Goal: Information Seeking & Learning: Compare options

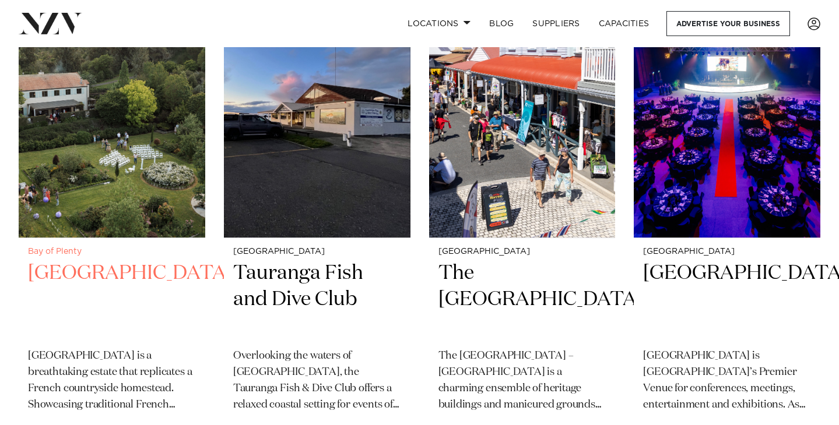
scroll to position [512, 0]
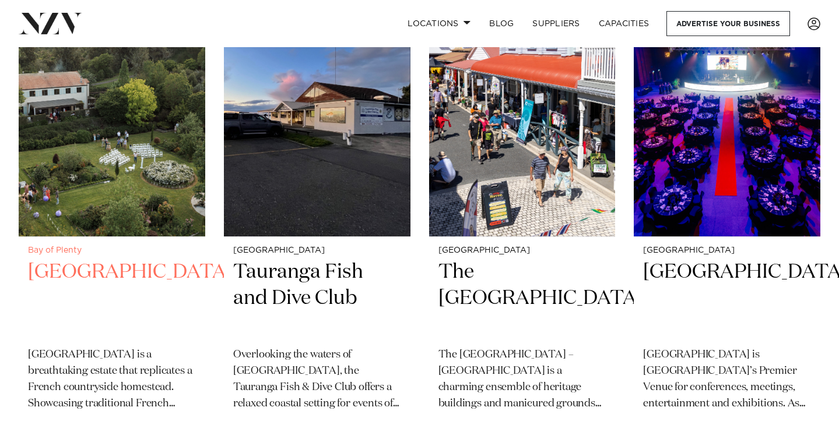
click at [116, 137] on img at bounding box center [112, 112] width 187 height 250
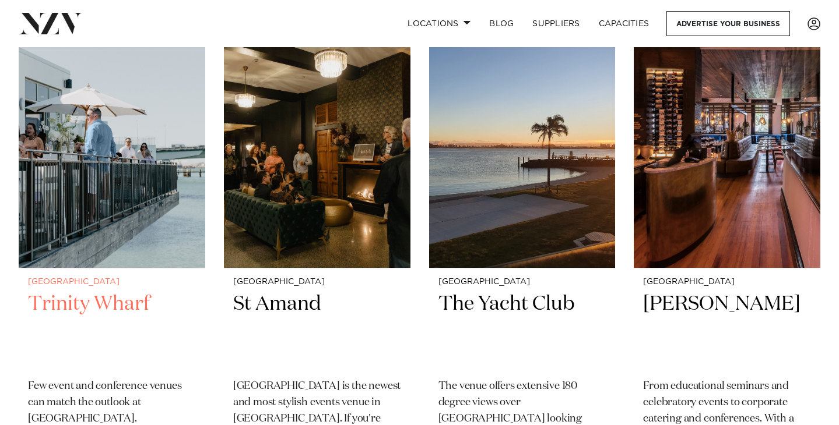
scroll to position [963, 0]
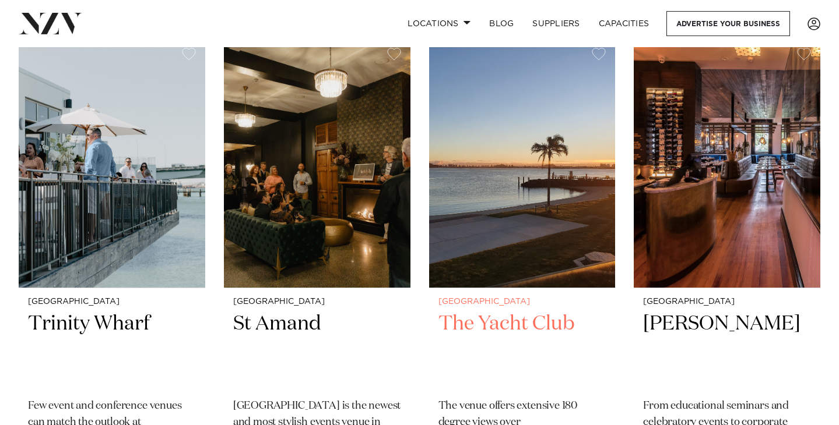
click at [443, 185] on img at bounding box center [522, 163] width 187 height 250
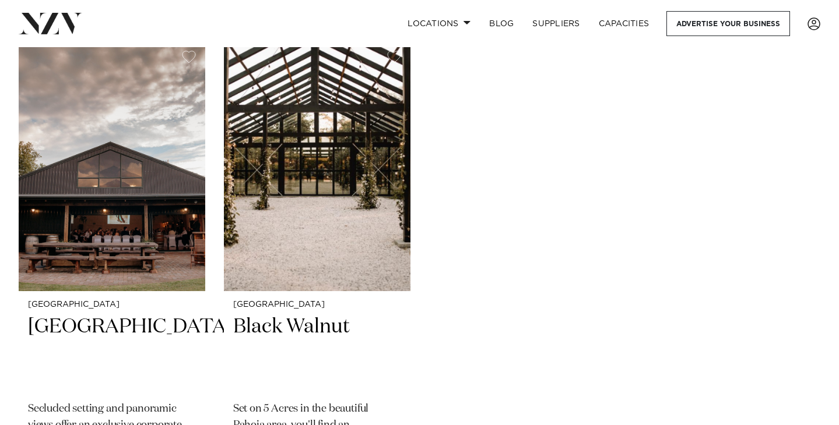
scroll to position [1463, 0]
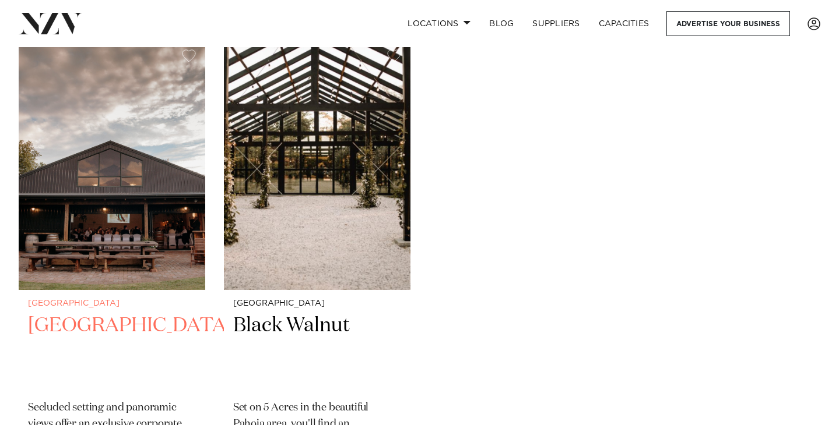
click at [136, 192] on img at bounding box center [112, 165] width 187 height 250
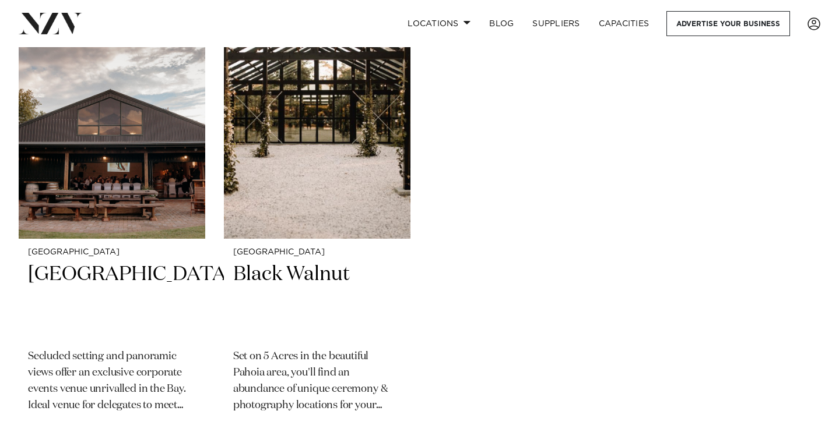
scroll to position [1516, 0]
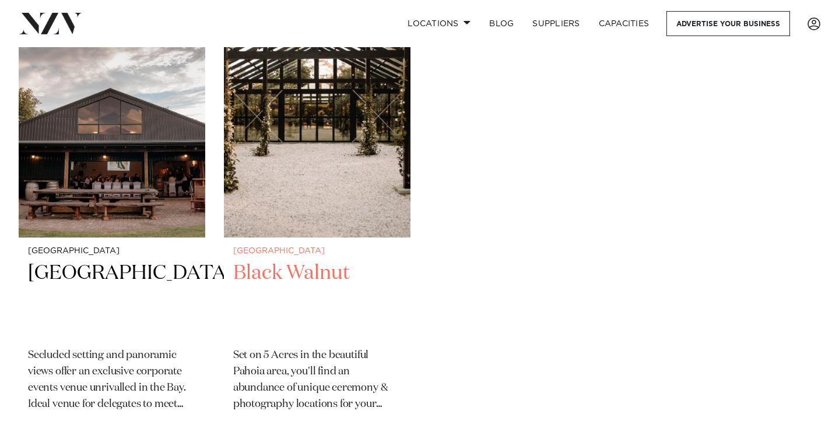
click at [378, 147] on img at bounding box center [317, 113] width 187 height 250
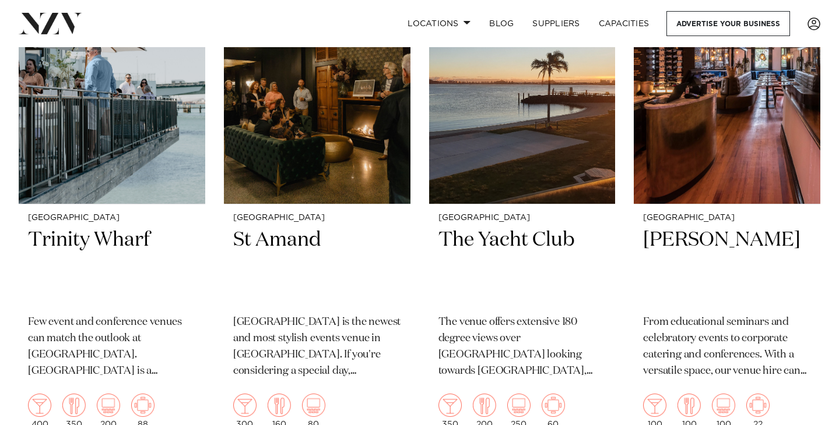
scroll to position [978, 0]
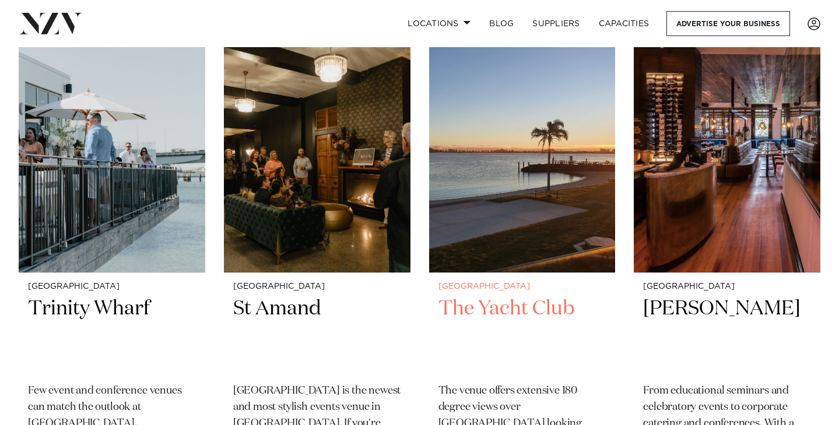
click at [509, 249] on img at bounding box center [522, 148] width 187 height 250
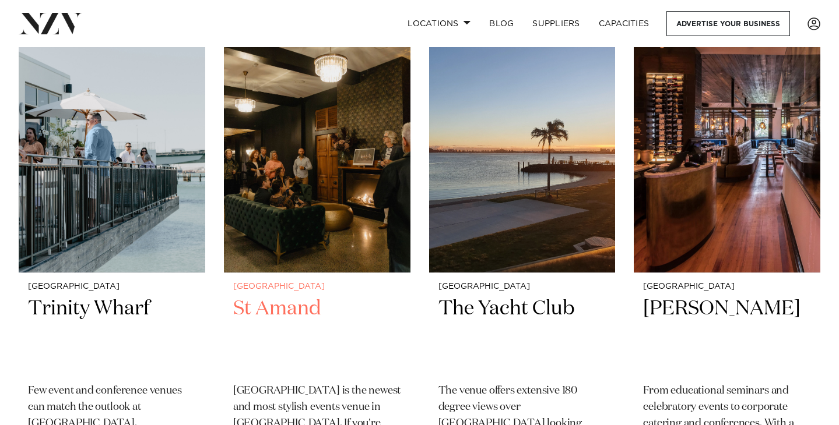
click at [360, 100] on img at bounding box center [317, 148] width 187 height 250
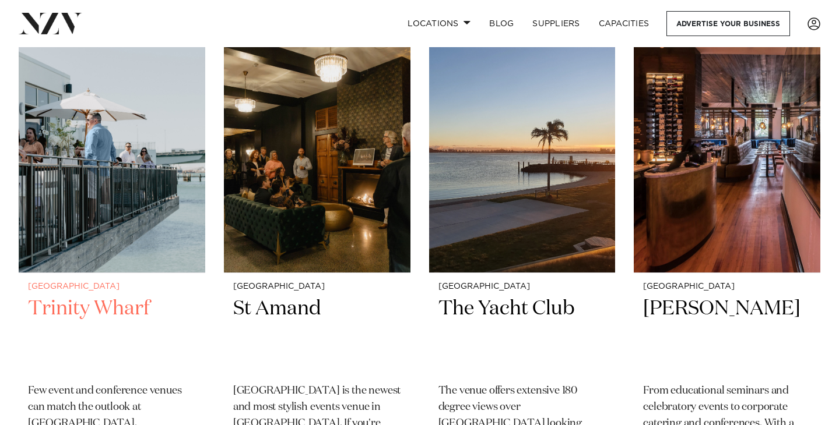
click at [66, 220] on img at bounding box center [112, 148] width 187 height 250
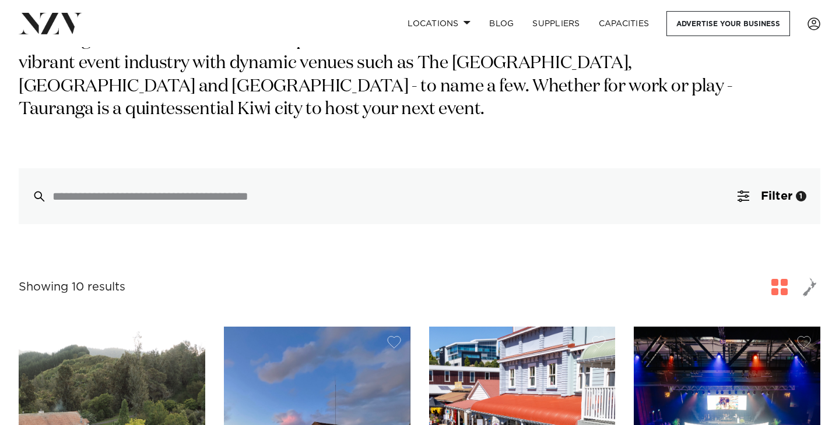
scroll to position [167, 0]
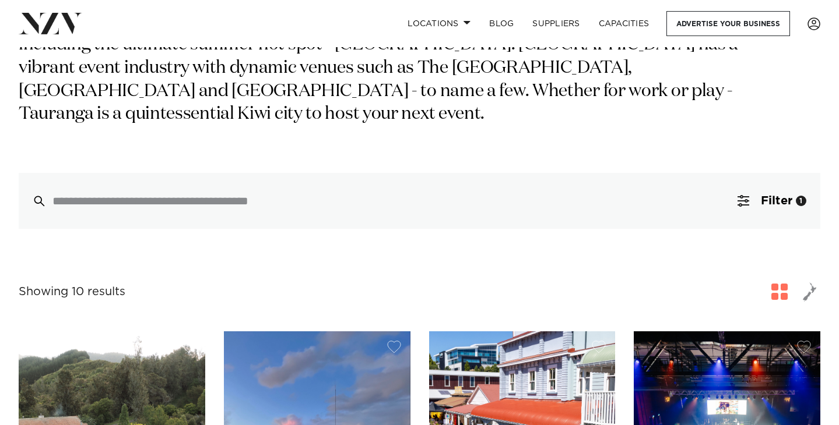
click at [289, 173] on div at bounding box center [419, 201] width 801 height 56
click at [766, 195] on span "Filter" at bounding box center [776, 201] width 31 height 12
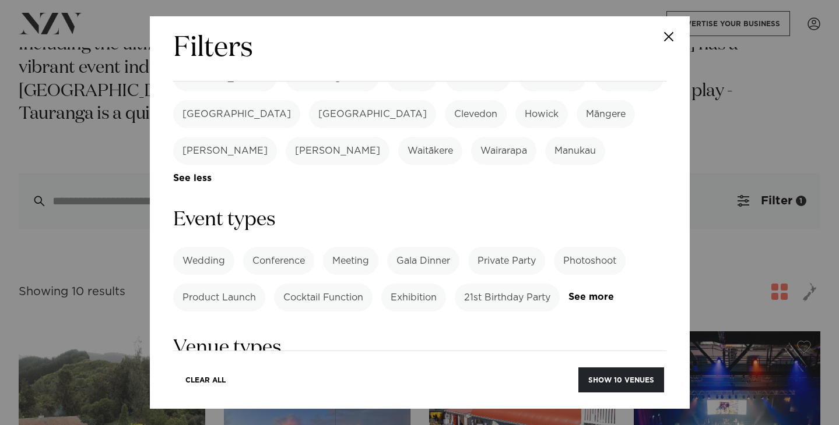
scroll to position [440, 0]
click at [590, 292] on link "See more" at bounding box center [613, 297] width 91 height 10
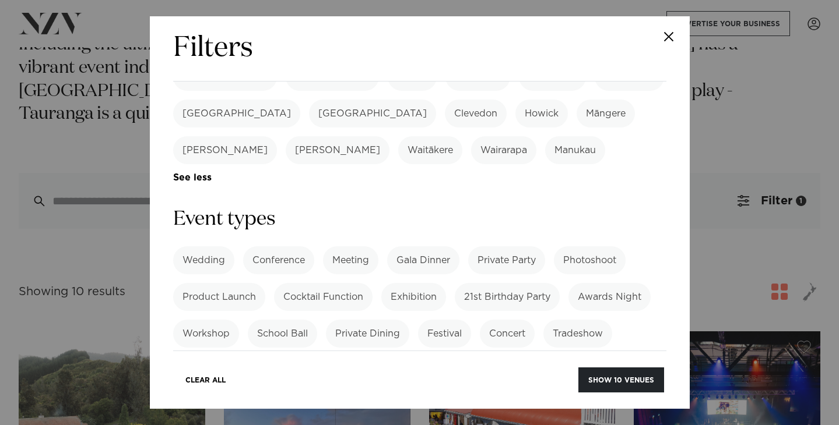
click at [519, 283] on label "21st Birthday Party" at bounding box center [507, 297] width 105 height 28
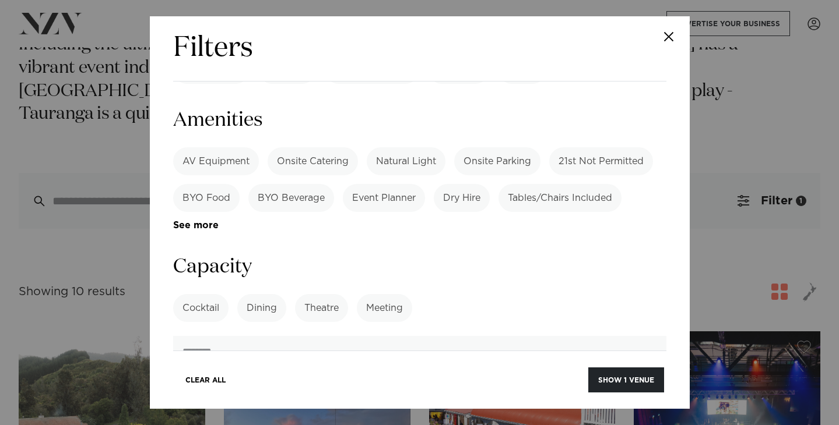
scroll to position [983, 0]
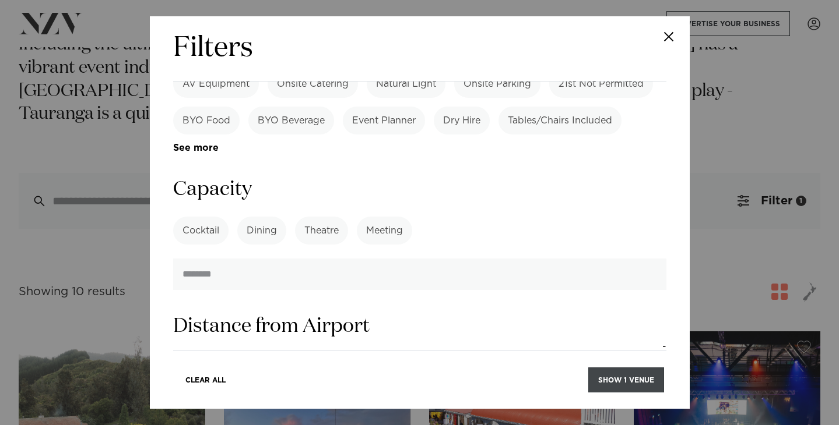
click at [599, 377] on button "Show 1 venue" at bounding box center [626, 380] width 76 height 25
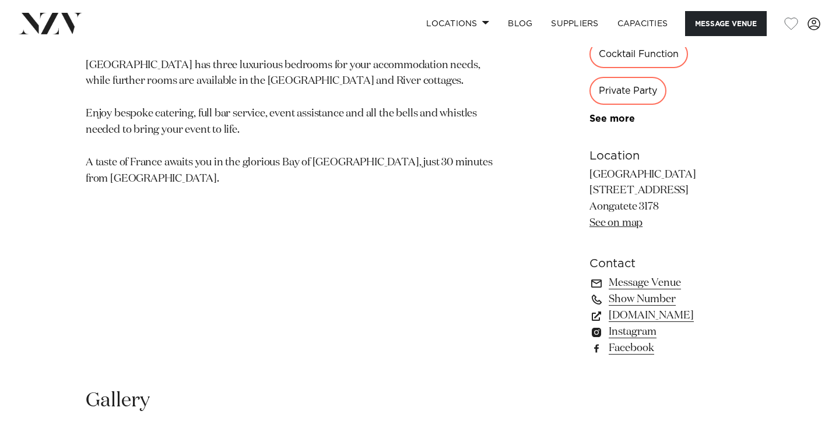
scroll to position [1180, 0]
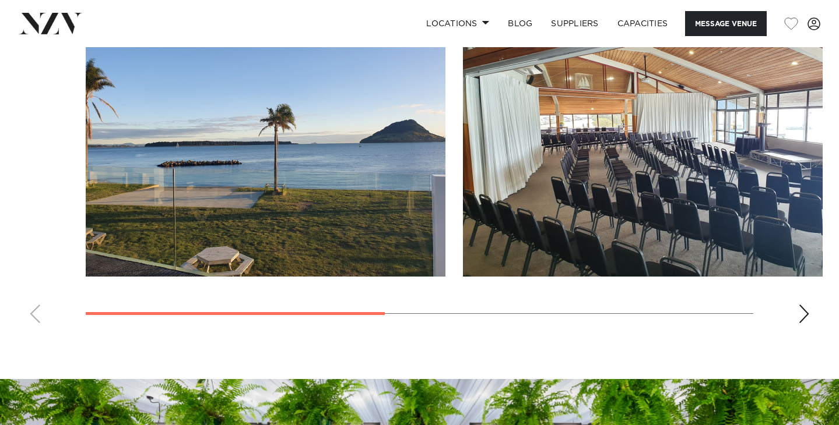
scroll to position [910, 0]
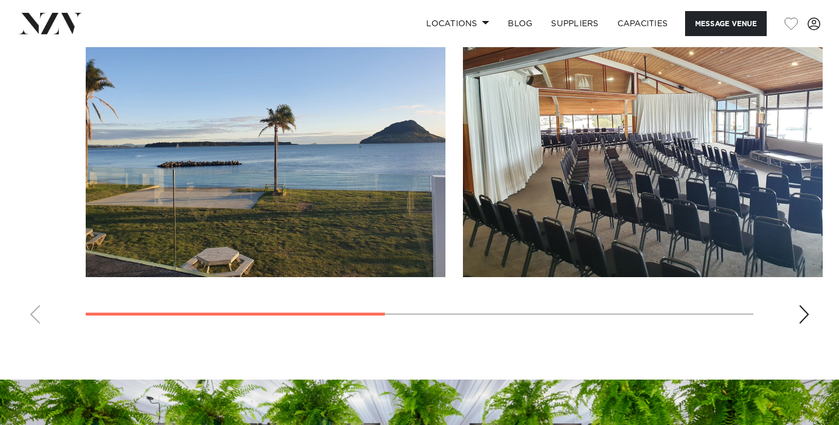
click at [800, 321] on div "Next slide" at bounding box center [804, 314] width 12 height 19
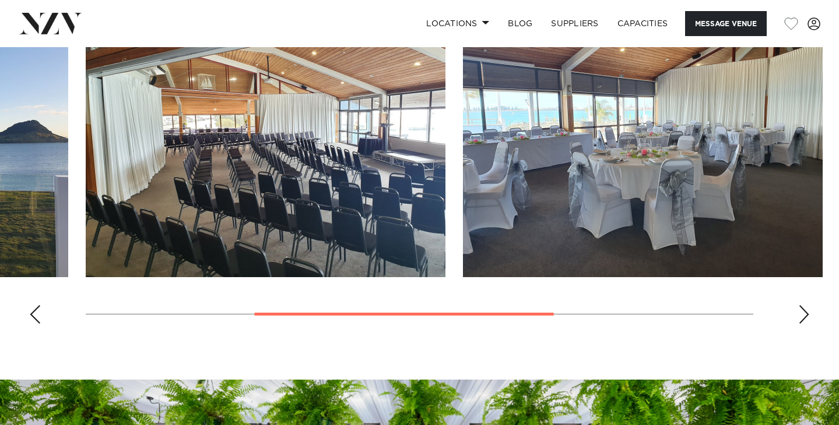
click at [800, 321] on div "Next slide" at bounding box center [804, 314] width 12 height 19
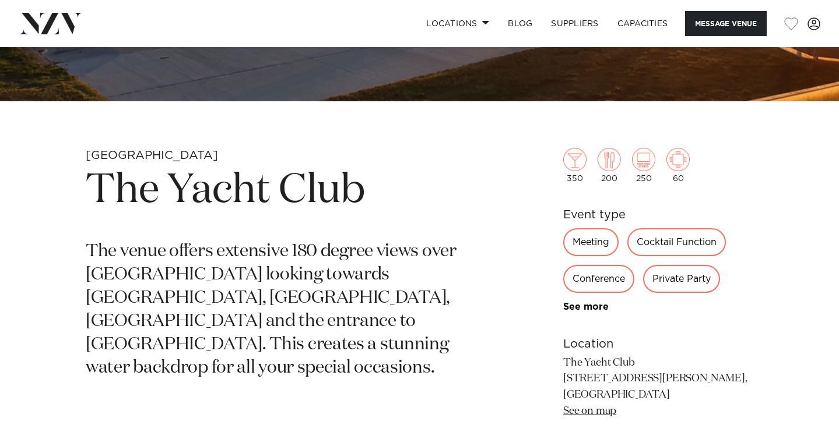
scroll to position [400, 0]
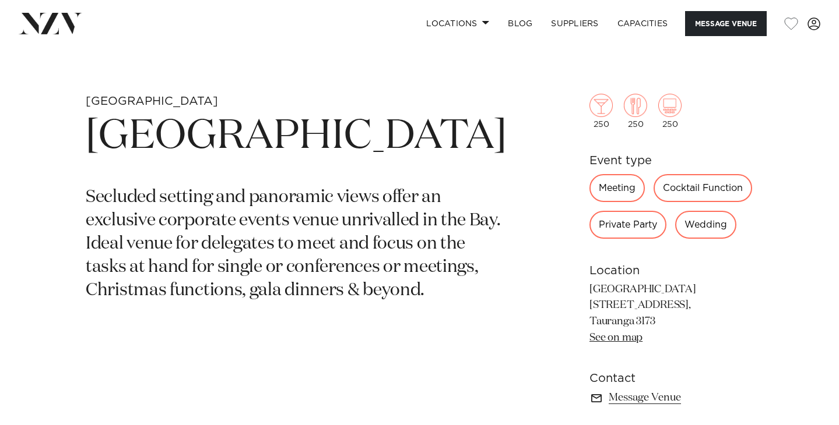
scroll to position [821, 0]
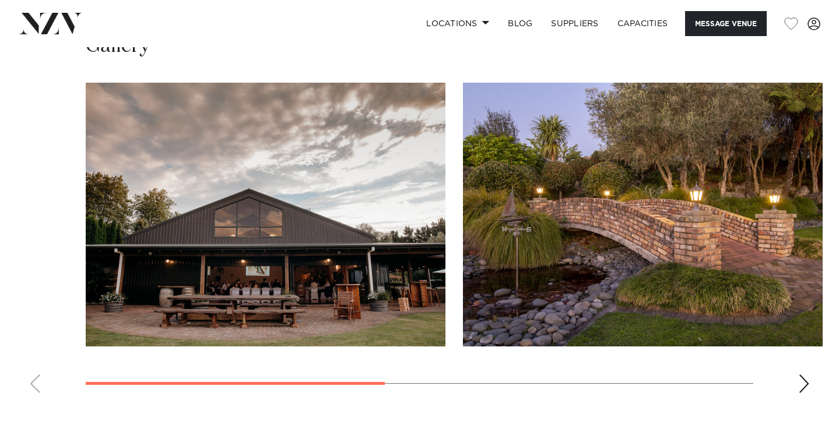
click at [648, 255] on img "2 / 4" at bounding box center [643, 215] width 360 height 264
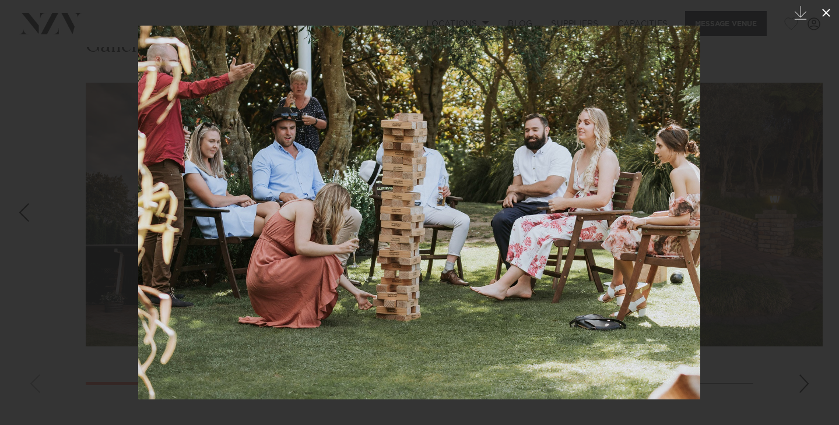
click at [827, 10] on icon at bounding box center [826, 13] width 14 height 14
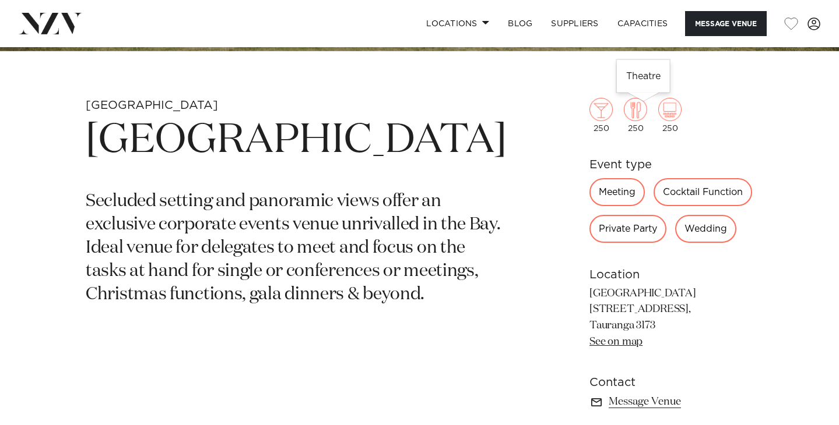
scroll to position [299, 0]
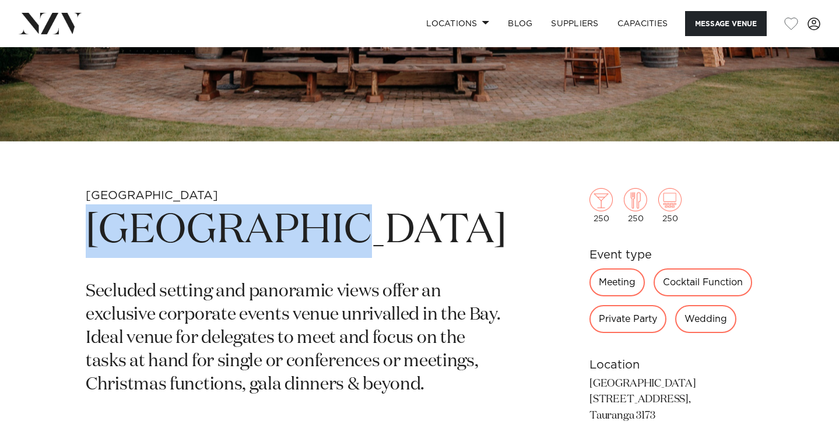
drag, startPoint x: 308, startPoint y: 236, endPoint x: 75, endPoint y: 231, distance: 232.6
click at [73, 231] on div "Tauranga Eagle Ridge Secluded setting and panoramic views offer an exclusive co…" at bounding box center [419, 363] width 820 height 350
copy h1 "Eagle Ridge"
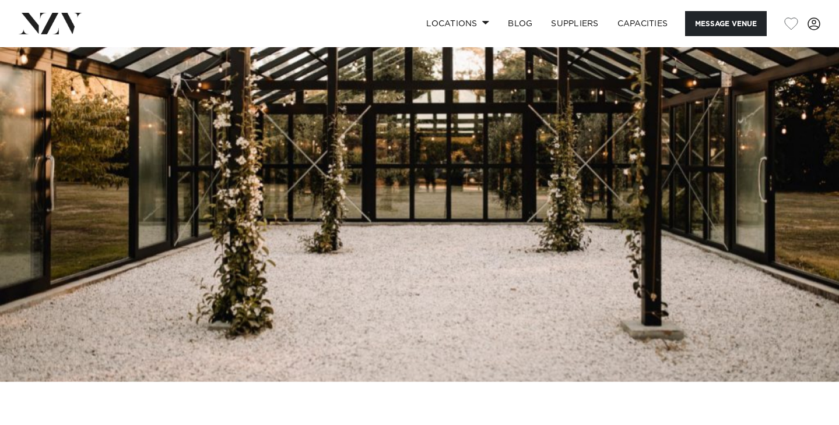
scroll to position [64, 0]
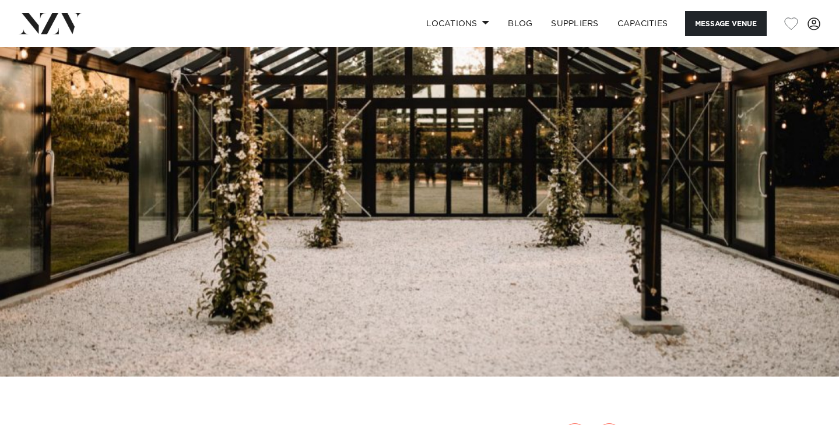
click at [788, 185] on img at bounding box center [419, 180] width 839 height 393
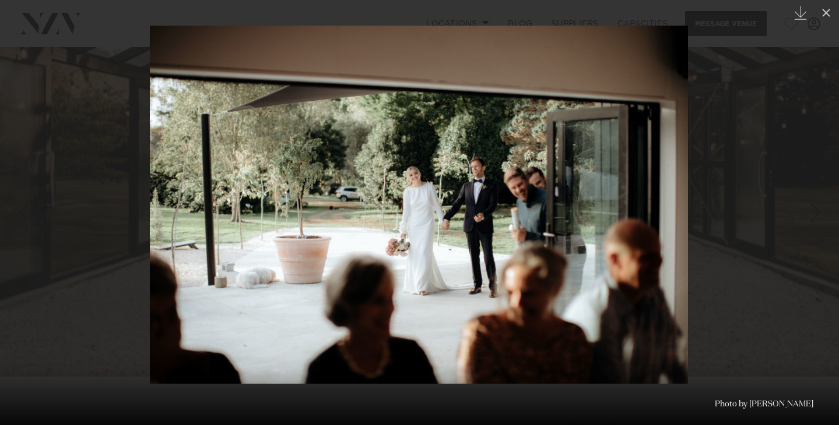
click at [739, 185] on div at bounding box center [419, 212] width 839 height 425
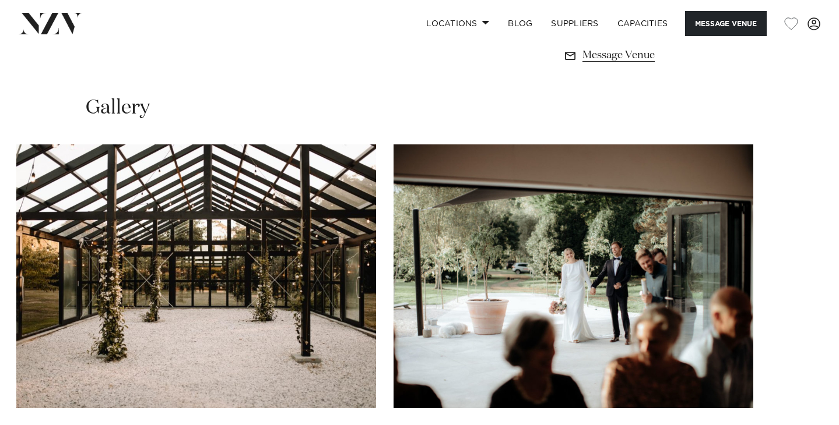
scroll to position [909, 0]
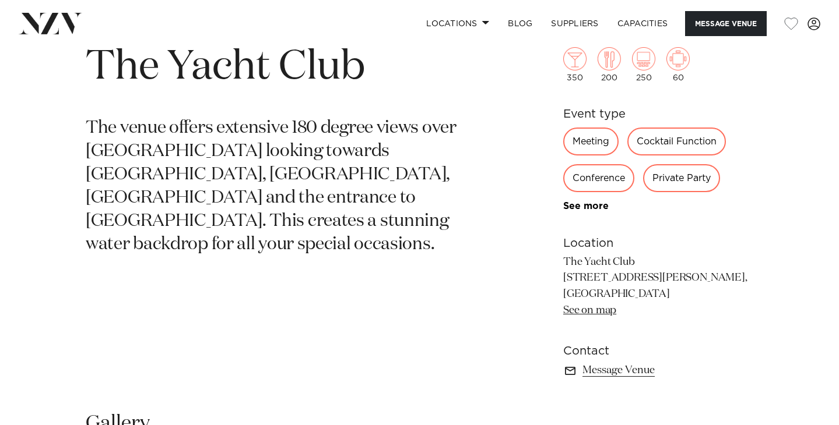
scroll to position [637, 0]
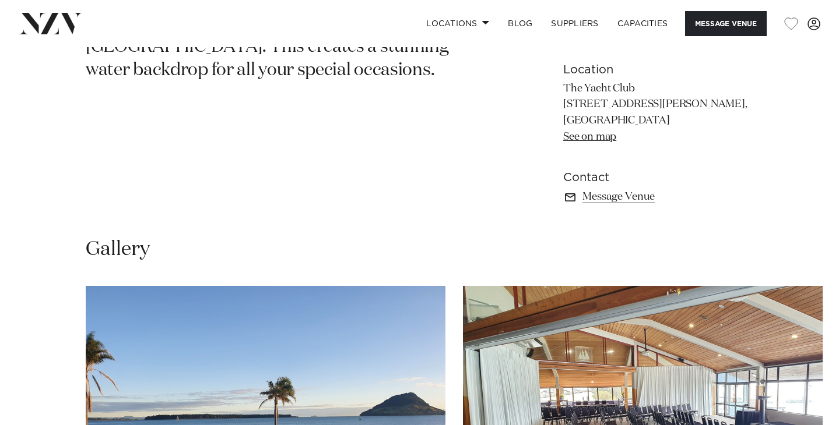
click at [279, 347] on img "1 / 4" at bounding box center [266, 418] width 360 height 264
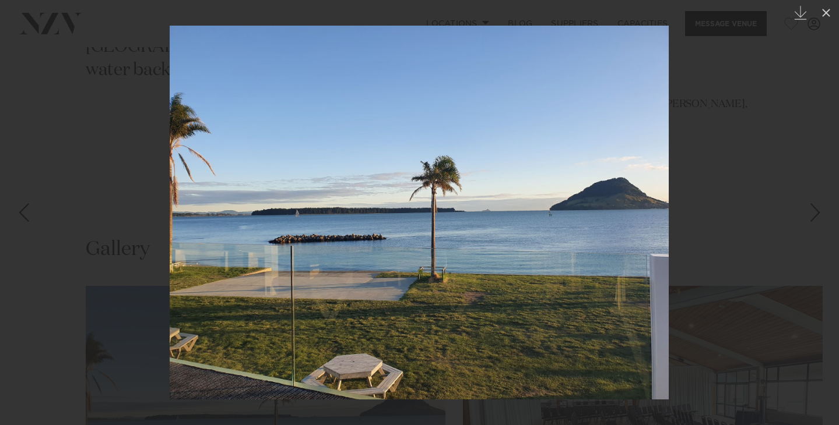
click at [759, 277] on div at bounding box center [419, 212] width 839 height 425
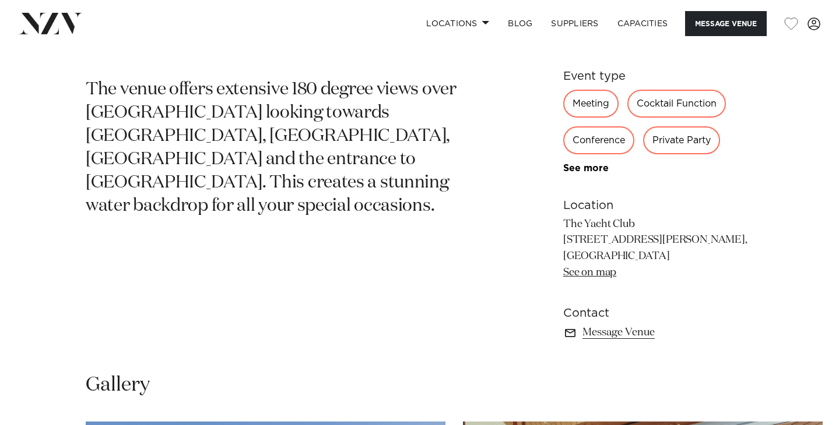
scroll to position [409, 0]
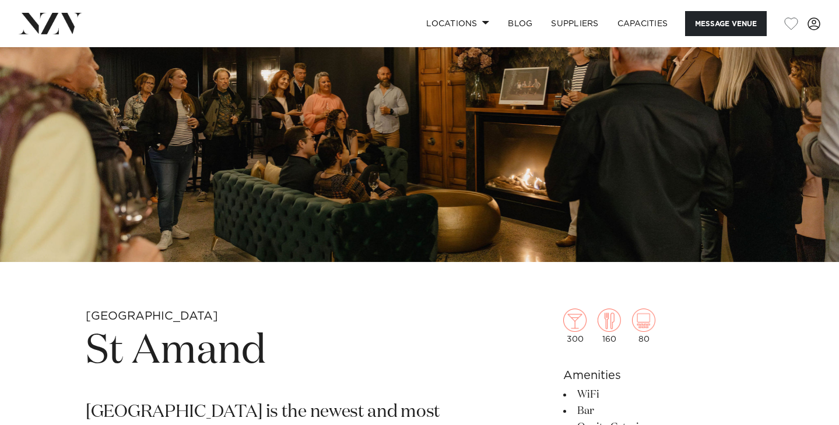
scroll to position [191, 0]
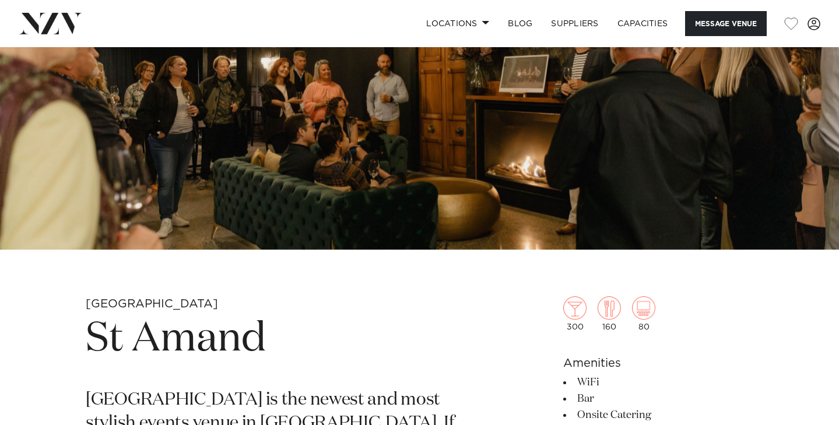
click at [360, 100] on img at bounding box center [419, 53] width 839 height 393
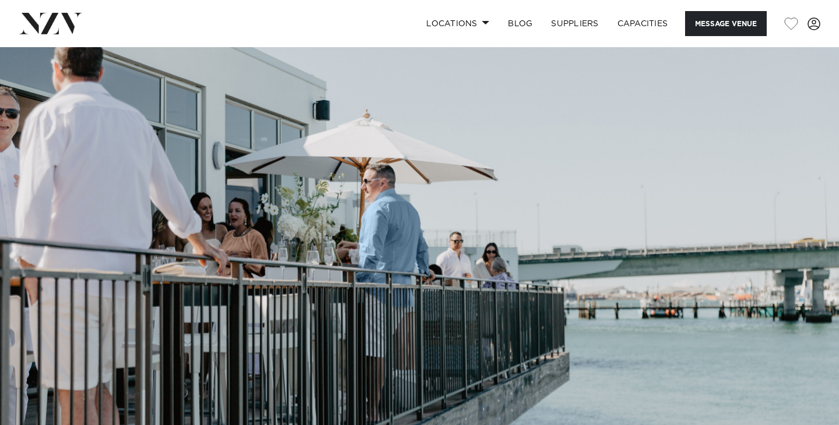
click at [333, 235] on img at bounding box center [419, 243] width 839 height 393
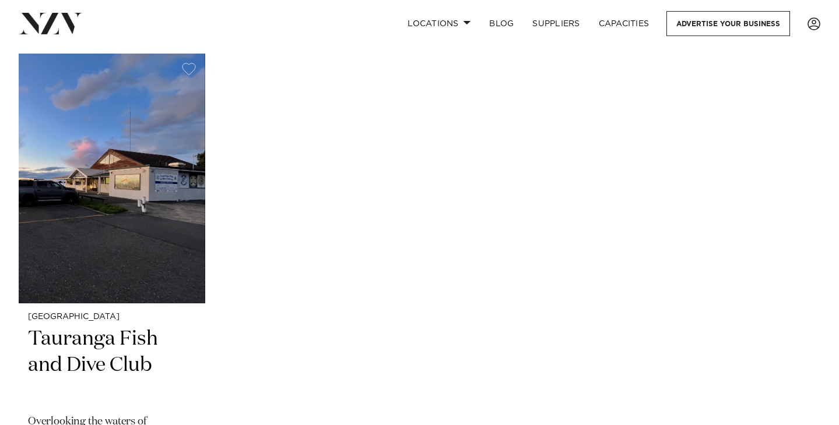
scroll to position [260, 0]
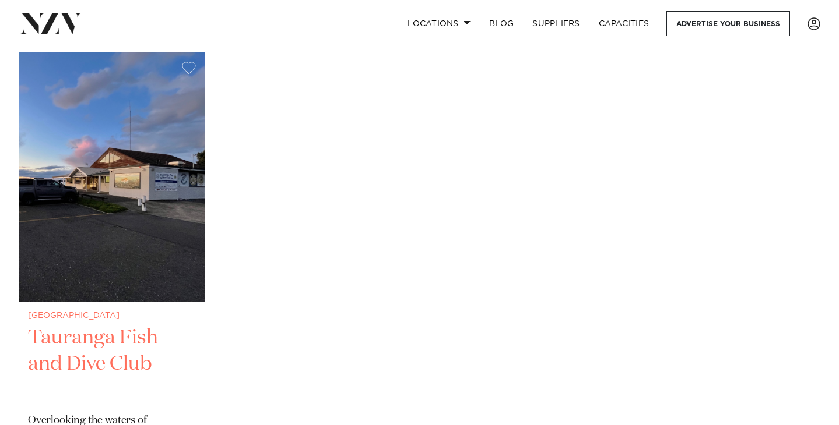
click at [185, 197] on img at bounding box center [112, 177] width 187 height 250
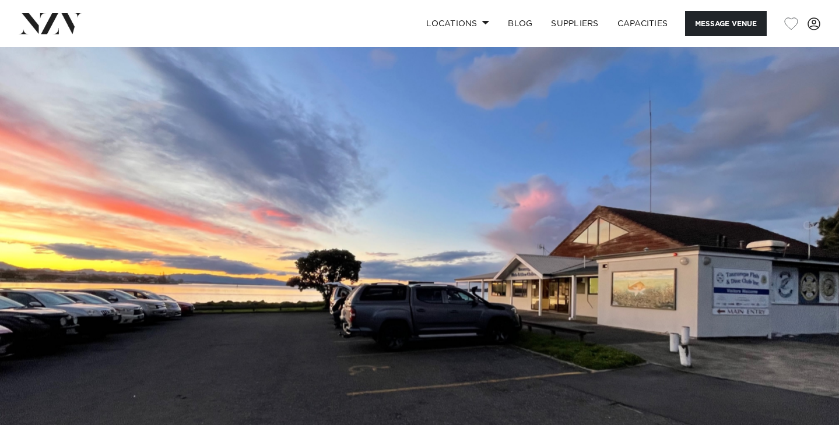
click at [492, 223] on img at bounding box center [419, 243] width 839 height 393
